Goal: Transaction & Acquisition: Purchase product/service

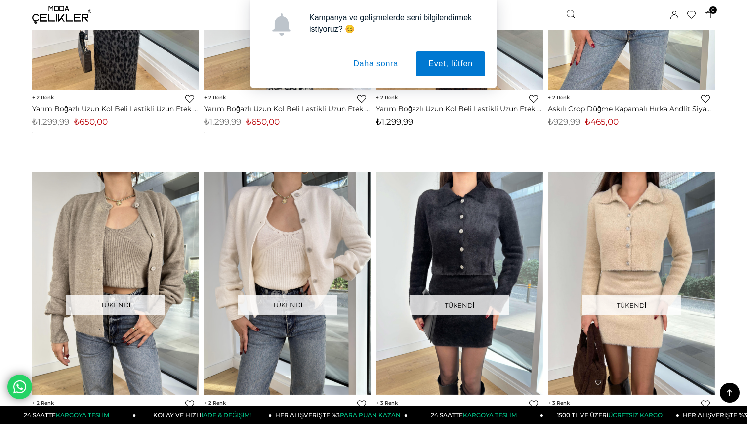
scroll to position [1326, 0]
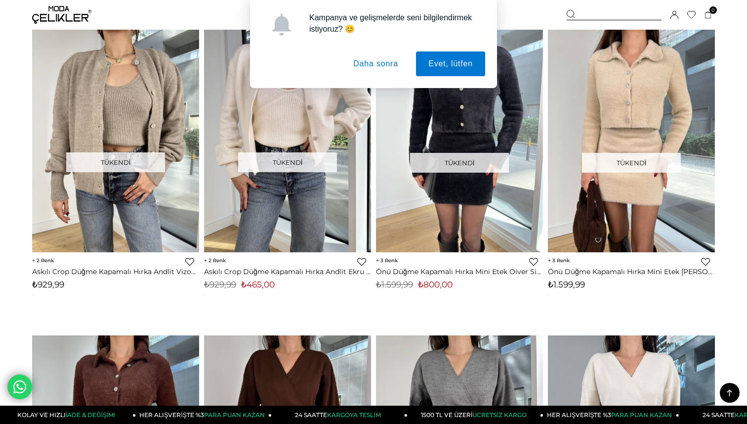
click at [47, 19] on div "Kampanya ve gelişmelerde seni bilgilendirmek istiyoruz? 😊 Evet, lütfen Daha son…" at bounding box center [373, 44] width 747 height 88
click at [59, 13] on div "Kampanya ve gelişmelerde seni bilgilendirmek istiyoruz? 😊 Evet, lütfen Daha son…" at bounding box center [373, 44] width 747 height 88
click at [381, 68] on button "Daha sonra" at bounding box center [376, 63] width 70 height 25
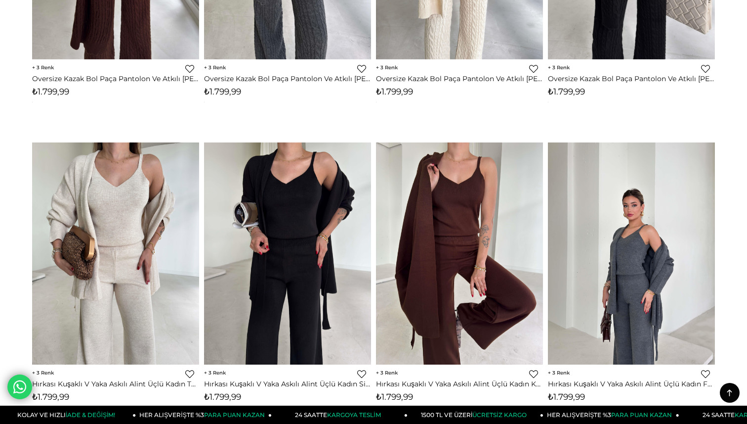
scroll to position [0, 0]
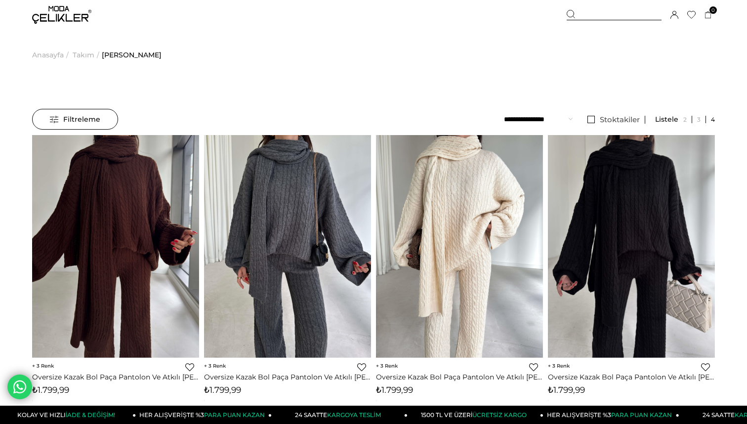
click at [85, 53] on span "Takım" at bounding box center [84, 55] width 22 height 50
